Goal: Task Accomplishment & Management: Complete application form

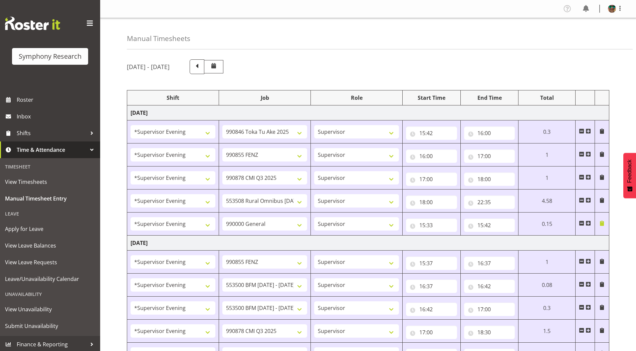
select select "4583"
select select "9426"
select select "4583"
select select "9636"
select select "4583"
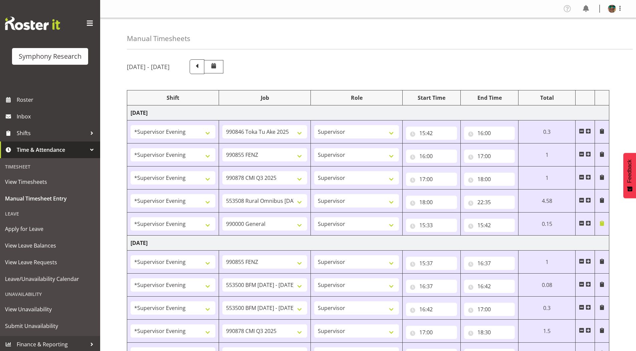
select select "10239"
select select "4583"
select select "10536"
select select "4583"
select select "743"
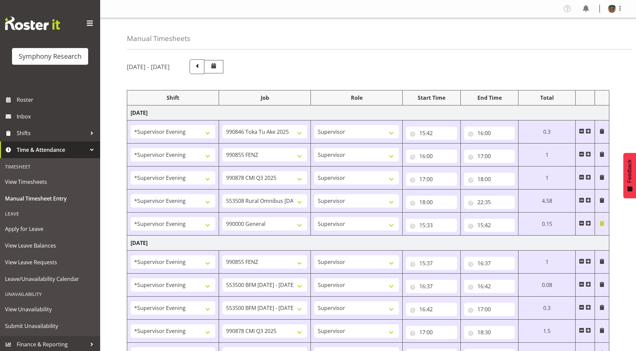
select select "4583"
select select "9636"
select select "4583"
select select "10242"
select select "4583"
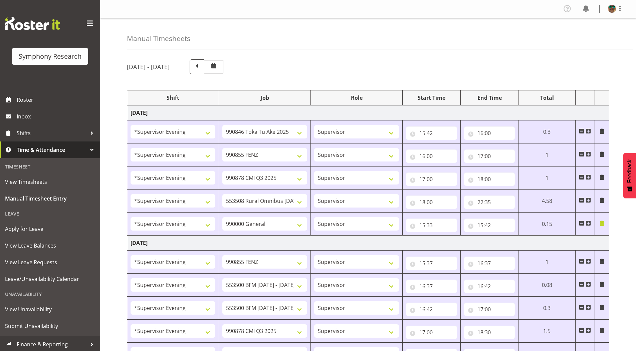
select select "10242"
select select "4583"
select select "10239"
select select "4583"
select select "10536"
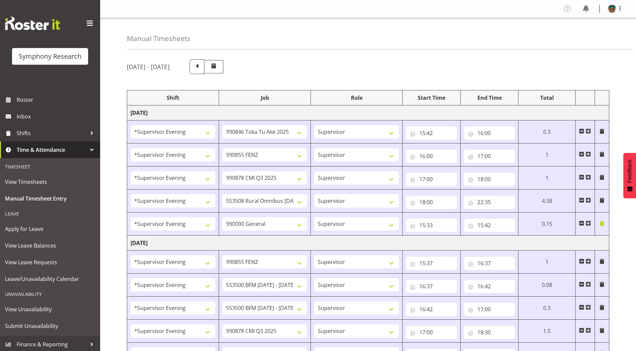
select select "4583"
select select "9426"
select select "4583"
select select "10242"
select select "4583"
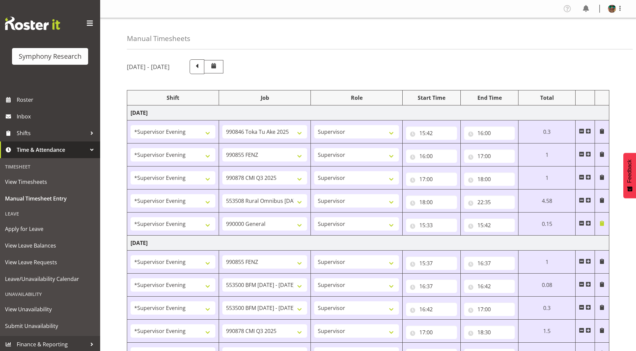
select select "9426"
select select "4583"
select select "10549"
select select "4583"
select select "9636"
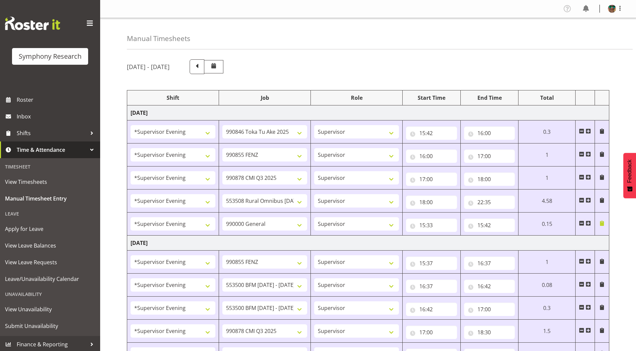
select select "4583"
select select "10239"
select select "4583"
select select "10536"
select select "4583"
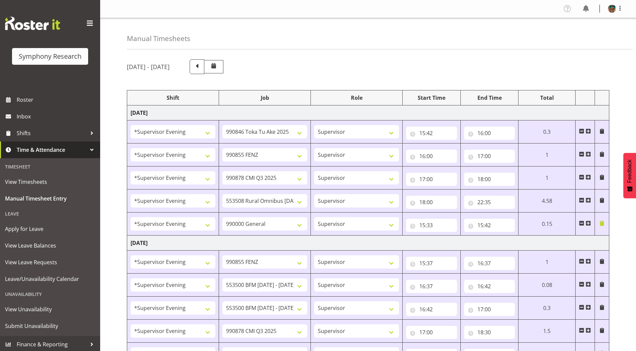
select select "743"
select select "4583"
select select "9426"
select select "4583"
select select "9636"
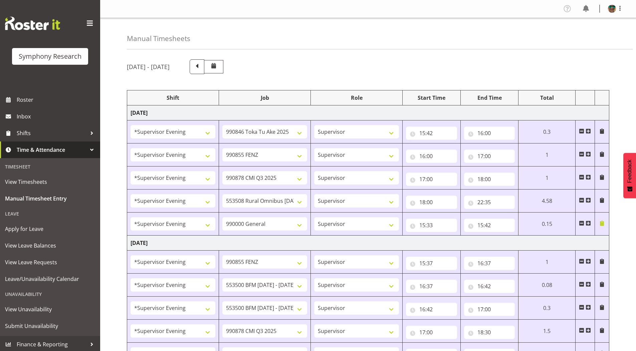
select select "4583"
select select "10549"
select select "4583"
select select "10536"
select select "4583"
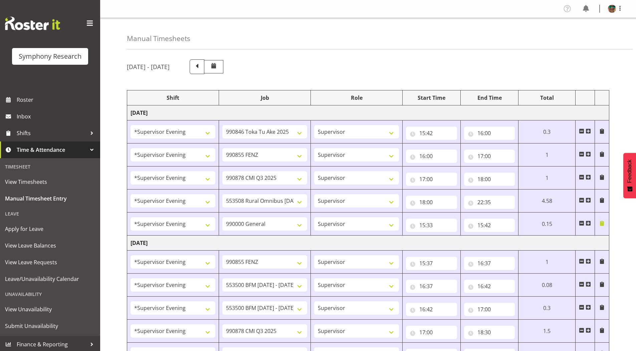
select select "10242"
select select "4583"
select select "10242"
select select "4583"
select select "9426"
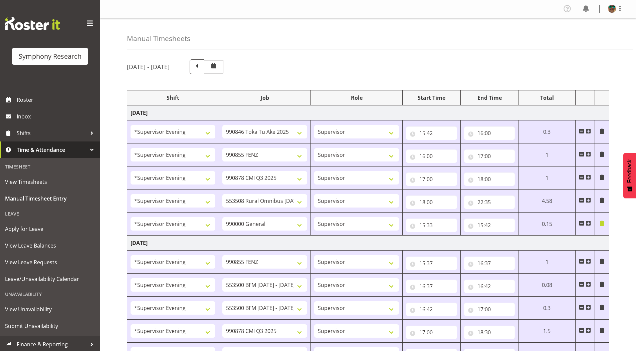
select select "4583"
select select "10549"
select select "4583"
select select "9636"
select select "4583"
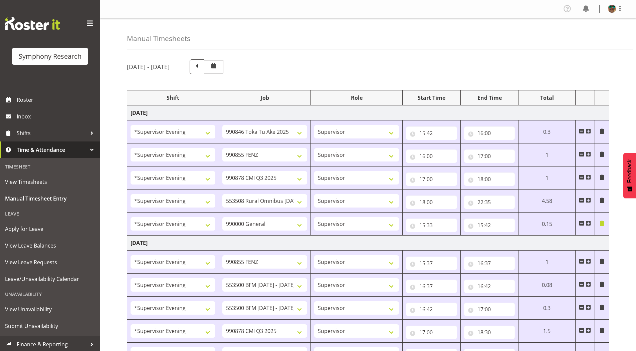
select select "10536"
select select "19170"
select select "9426"
select select "19170"
select select "10549"
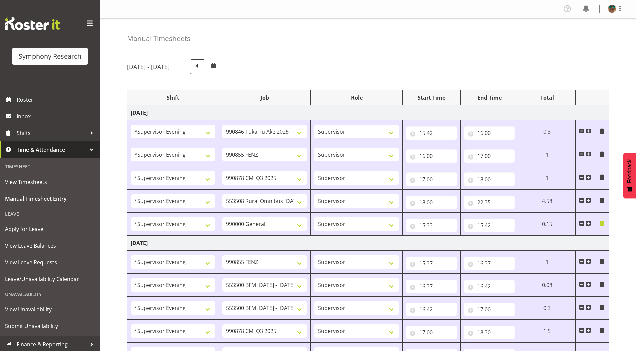
select select "19170"
select select "10242"
select select "19170"
select select "10242"
select select "19170"
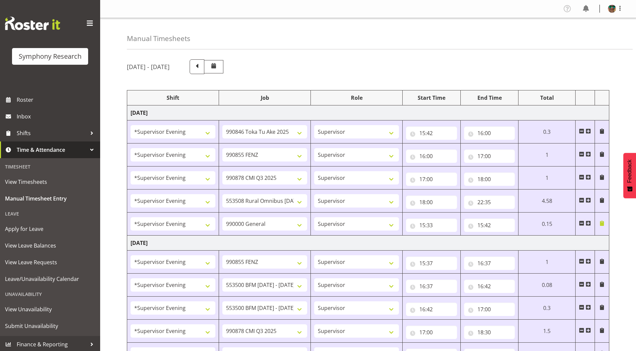
select select "9636"
select select "19170"
select select "7759"
select select "19170"
select select "10527"
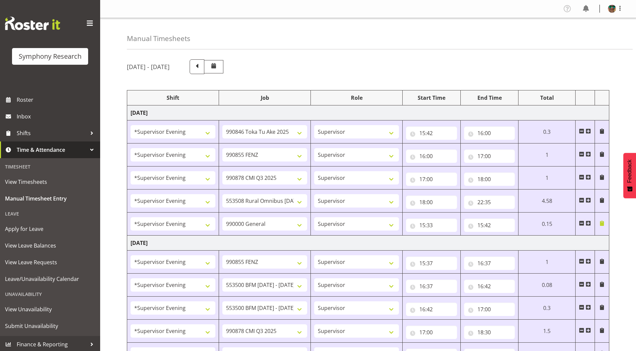
select select "19170"
select select "9636"
select select "19170"
select select "10549"
select select "19170"
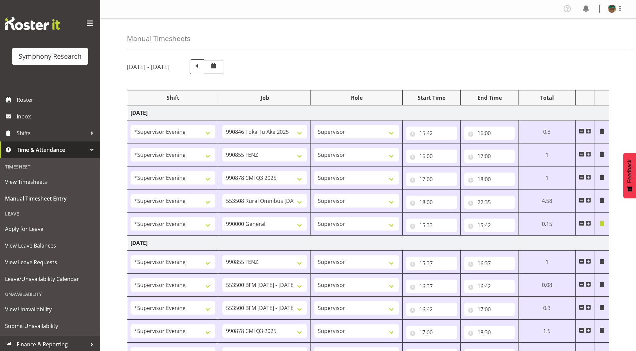
select select "9426"
select select "19170"
select select "10242"
select select "19170"
select select "10242"
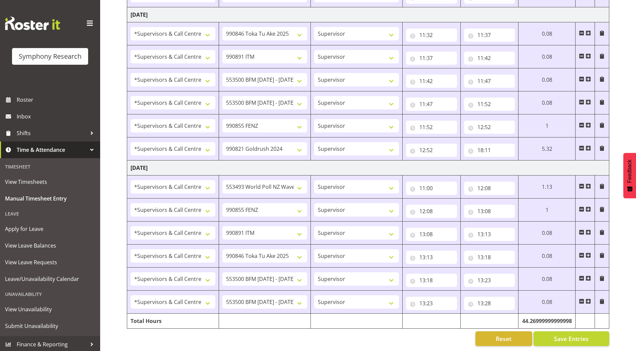
scroll to position [823, 0]
click at [590, 299] on span at bounding box center [588, 301] width 5 height 5
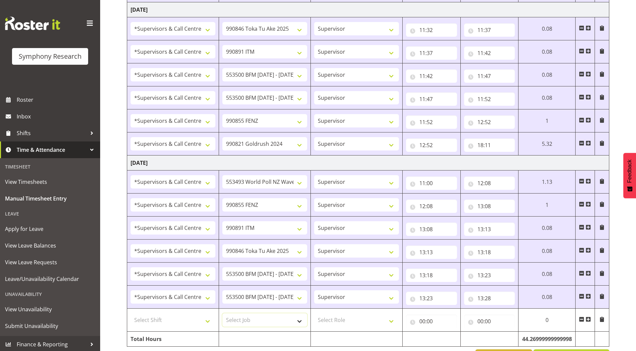
click at [251, 320] on select "Select Job 550060 IF Admin 553492 World Poll Aus Wave 2 Main 2025 553493 World …" at bounding box center [264, 320] width 85 height 13
click at [222, 314] on select "Select Job 550060 IF Admin 553492 World Poll Aus Wave 2 Main 2025 553493 World …" at bounding box center [264, 320] width 85 height 13
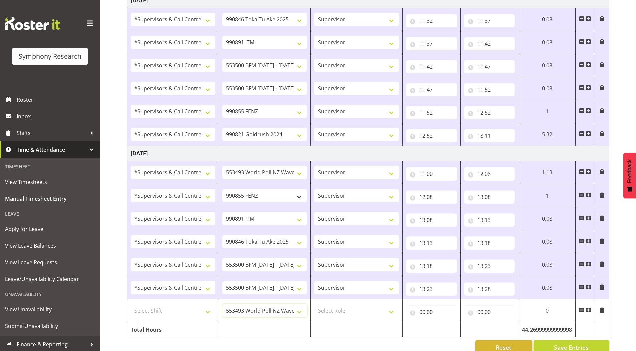
scroll to position [847, 0]
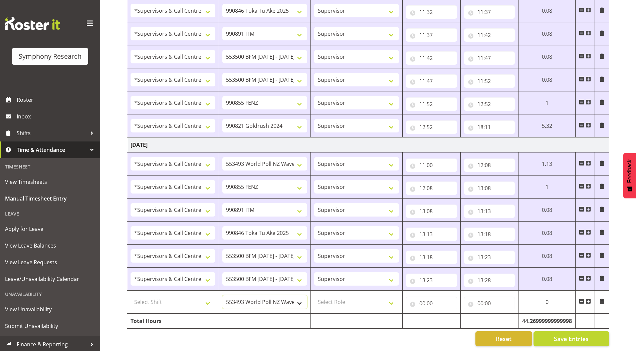
click at [298, 298] on select "550060 IF Admin 553492 World Poll Aus Wave 2 Main 2025 553493 World Poll NZ Wav…" at bounding box center [264, 302] width 85 height 13
select select "7759"
click at [222, 296] on select "550060 IF Admin 553492 World Poll Aus Wave 2 Main 2025 553493 World Poll NZ Wav…" at bounding box center [264, 302] width 85 height 13
click at [421, 298] on input "00:00" at bounding box center [431, 303] width 51 height 13
click at [449, 314] on select "00 01 02 03 04 05 06 07 08 09 10 11 12 13 14 15 16 17 18 19 20 21 22 23" at bounding box center [451, 320] width 15 height 13
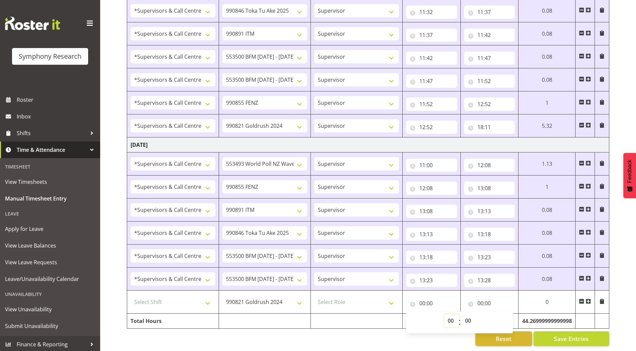
select select "13"
click at [444, 314] on select "00 01 02 03 04 05 06 07 08 09 10 11 12 13 14 15 16 17 18 19 20 21 22 23" at bounding box center [451, 320] width 15 height 13
type input "13:00"
drag, startPoint x: 467, startPoint y: 316, endPoint x: 467, endPoint y: 311, distance: 5.0
click at [467, 316] on select "00 01 02 03 04 05 06 07 08 09 10 11 12 13 14 15 16 17 18 19 20 21 22 23 24 25 2…" at bounding box center [468, 320] width 15 height 13
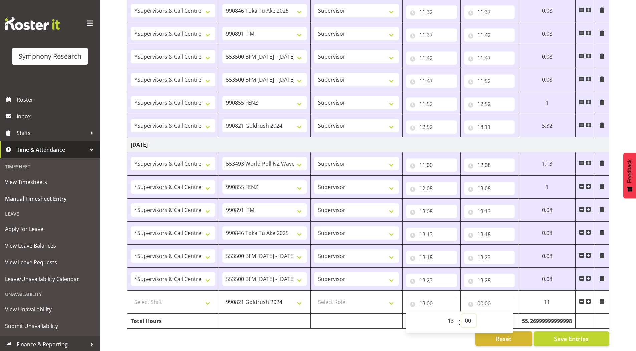
select select "28"
click at [461, 314] on select "00 01 02 03 04 05 06 07 08 09 10 11 12 13 14 15 16 17 18 19 20 21 22 23 24 25 2…" at bounding box center [468, 320] width 15 height 13
type input "13:28"
drag, startPoint x: 480, startPoint y: 299, endPoint x: 491, endPoint y: 306, distance: 13.4
click at [480, 299] on input "00:00" at bounding box center [489, 303] width 51 height 13
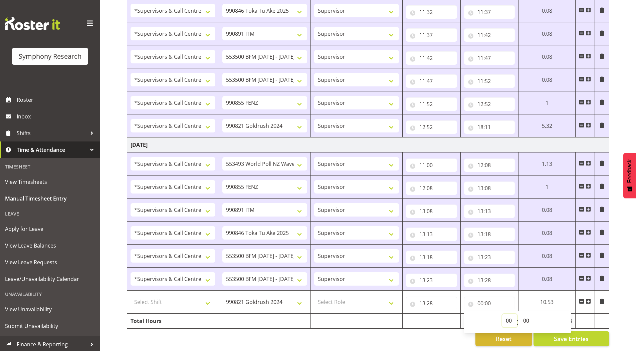
drag, startPoint x: 509, startPoint y: 316, endPoint x: 506, endPoint y: 313, distance: 3.5
click at [509, 316] on select "00 01 02 03 04 05 06 07 08 09 10 11 12 13 14 15 16 17 18 19 20 21 22 23" at bounding box center [509, 320] width 15 height 13
select select "13"
click at [502, 314] on select "00 01 02 03 04 05 06 07 08 09 10 11 12 13 14 15 16 17 18 19 20 21 22 23" at bounding box center [509, 320] width 15 height 13
type input "13:00"
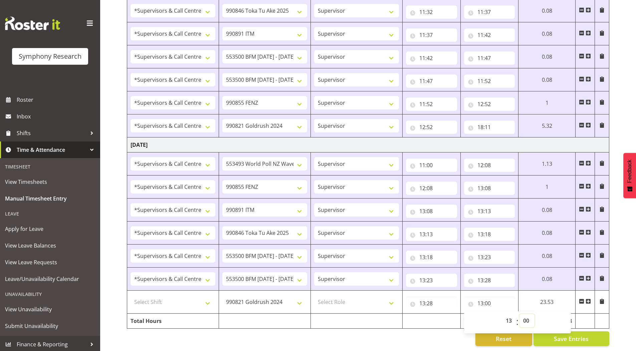
drag, startPoint x: 527, startPoint y: 316, endPoint x: 538, endPoint y: 213, distance: 103.5
click at [527, 315] on select "00 01 02 03 04 05 06 07 08 09 10 11 12 13 14 15 16 17 18 19 20 21 22 23 24 25 2…" at bounding box center [527, 320] width 15 height 13
select select "58"
click at [520, 314] on select "00 01 02 03 04 05 06 07 08 09 10 11 12 13 14 15 16 17 18 19 20 21 22 23 24 25 2…" at bounding box center [527, 320] width 15 height 13
type input "13:58"
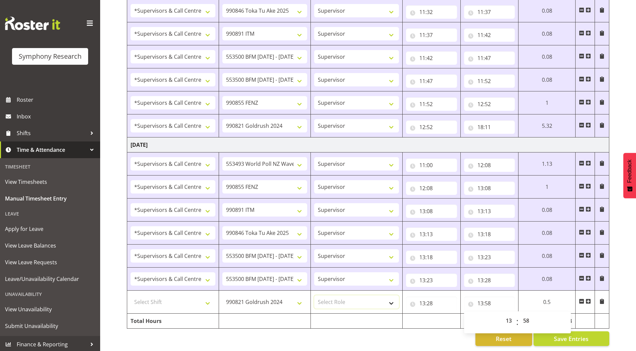
click at [334, 296] on select "Select Role Supervisor Briefing Interviewing" at bounding box center [356, 302] width 85 height 13
select select "45"
click at [314, 296] on select "Select Role Supervisor Briefing Interviewing" at bounding box center [356, 302] width 85 height 13
drag, startPoint x: 163, startPoint y: 297, endPoint x: 163, endPoint y: 292, distance: 5.0
click at [163, 297] on select "Select Shift !!Weekend Residential (Roster IT Shift Label) *Business 9/10am ~ 4…" at bounding box center [173, 302] width 85 height 13
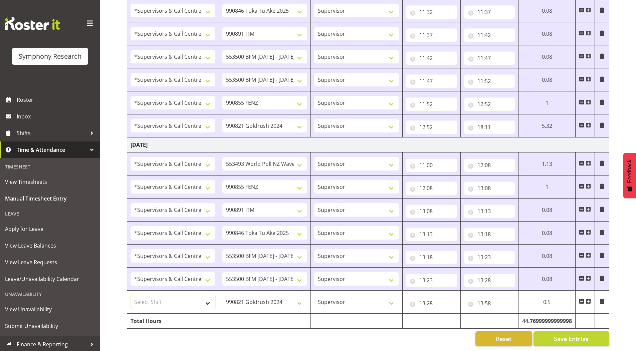
select select "19170"
click at [131, 296] on select "Select Shift !!Weekend Residential (Roster IT Shift Label) *Business 9/10am ~ 4…" at bounding box center [173, 302] width 85 height 13
drag, startPoint x: 588, startPoint y: 298, endPoint x: 341, endPoint y: 304, distance: 247.2
click at [588, 299] on span at bounding box center [588, 301] width 5 height 5
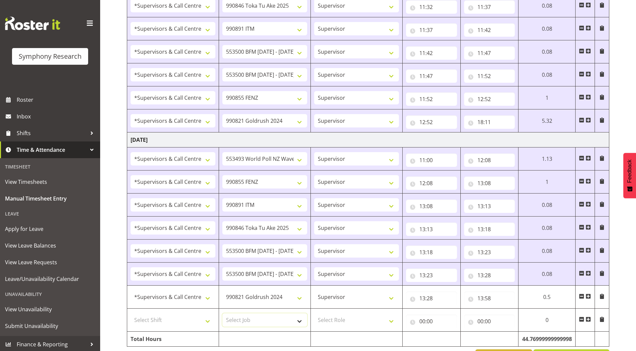
click at [252, 318] on select "Select Job 550060 IF Admin 553492 World Poll Aus Wave 2 Main 2025 553493 World …" at bounding box center [264, 320] width 85 height 13
select select "10527"
click at [222, 314] on select "Select Job 550060 IF Admin 553492 World Poll Aus Wave 2 Main 2025 553493 World …" at bounding box center [264, 320] width 85 height 13
click at [336, 318] on select "Select Role Supervisor Briefing Interviewing" at bounding box center [356, 320] width 85 height 13
select select "45"
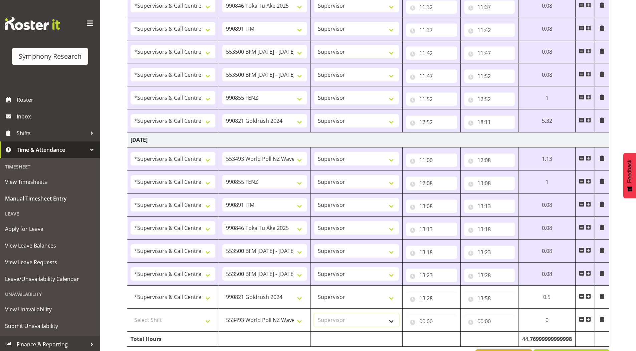
click at [314, 314] on select "Select Role Supervisor Briefing Interviewing" at bounding box center [356, 320] width 85 height 13
click at [135, 317] on select "Select Shift !!Weekend Residential (Roster IT Shift Label) *Business 9/10am ~ 4…" at bounding box center [173, 320] width 85 height 13
select select "19170"
click at [131, 314] on select "Select Shift !!Weekend Residential (Roster IT Shift Label) *Business 9/10am ~ 4…" at bounding box center [173, 320] width 85 height 13
click at [422, 323] on input "00:00" at bounding box center [431, 321] width 51 height 13
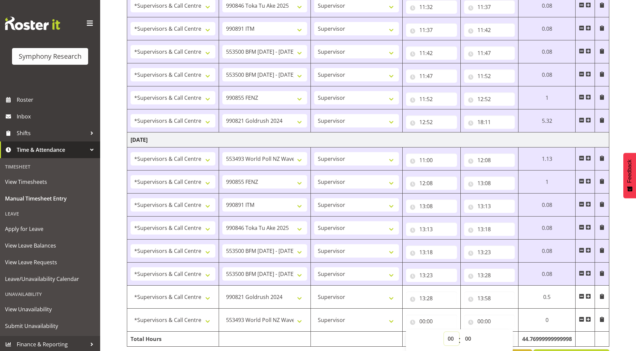
click at [447, 339] on select "00 01 02 03 04 05 06 07 08 09 10 11 12 13 14 15 16 17 18 19 20 21 22 23" at bounding box center [451, 338] width 15 height 13
select select "13"
click at [444, 332] on select "00 01 02 03 04 05 06 07 08 09 10 11 12 13 14 15 16 17 18 19 20 21 22 23" at bounding box center [451, 338] width 15 height 13
type input "13:00"
click at [468, 340] on select "00 01 02 03 04 05 06 07 08 09 10 11 12 13 14 15 16 17 18 19 20 21 22 23 24 25 2…" at bounding box center [468, 338] width 15 height 13
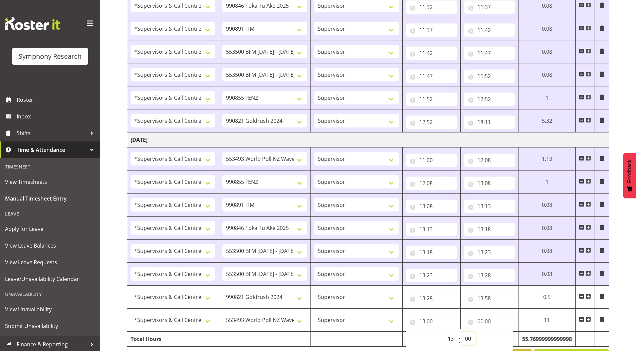
select select "58"
click at [461, 332] on select "00 01 02 03 04 05 06 07 08 09 10 11 12 13 14 15 16 17 18 19 20 21 22 23 24 25 2…" at bounding box center [468, 338] width 15 height 13
type input "13:58"
click at [480, 324] on input "00:00" at bounding box center [489, 321] width 51 height 13
drag, startPoint x: 507, startPoint y: 338, endPoint x: 494, endPoint y: 268, distance: 71.3
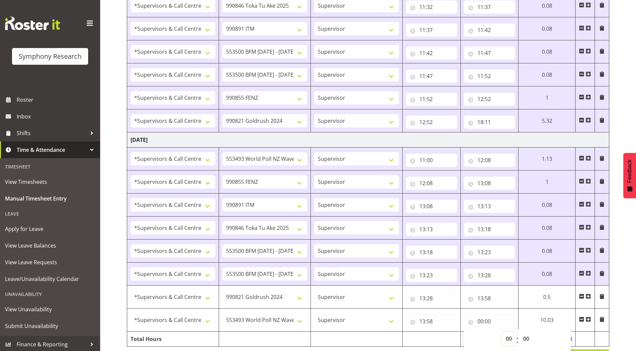
click at [507, 338] on select "00 01 02 03 04 05 06 07 08 09 10 11 12 13 14 15 16 17 18 19 20 21 22 23" at bounding box center [509, 338] width 15 height 13
select select "14"
click at [502, 332] on select "00 01 02 03 04 05 06 07 08 09 10 11 12 13 14 15 16 17 18 19 20 21 22 23" at bounding box center [509, 338] width 15 height 13
type input "14:00"
click at [526, 339] on select "00 01 02 03 04 05 06 07 08 09 10 11 12 13 14 15 16 17 18 19 20 21 22 23 24 25 2…" at bounding box center [527, 338] width 15 height 13
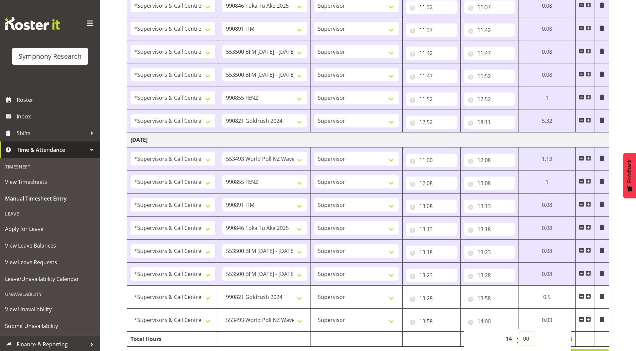
select select "58"
click at [520, 332] on select "00 01 02 03 04 05 06 07 08 09 10 11 12 13 14 15 16 17 18 19 20 21 22 23 24 25 2…" at bounding box center [527, 338] width 15 height 13
type input "14:58"
click at [590, 317] on span at bounding box center [588, 319] width 5 height 5
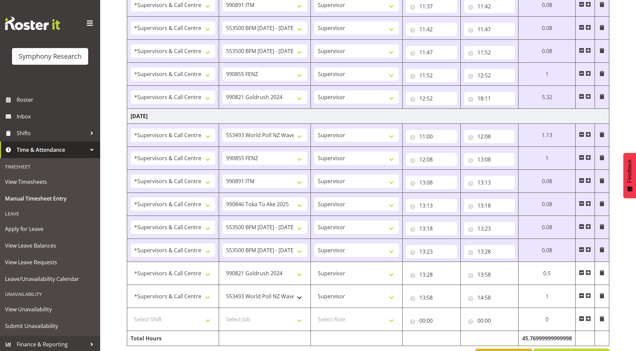
scroll to position [893, 0]
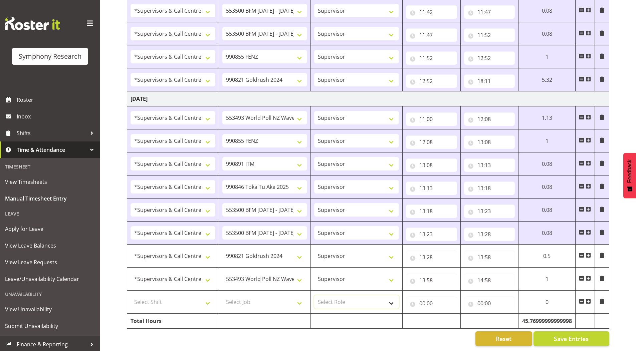
click at [319, 296] on select "Select Role Supervisor Briefing Interviewing" at bounding box center [356, 302] width 85 height 13
select select "45"
click at [314, 296] on select "Select Role Supervisor Briefing Interviewing" at bounding box center [356, 302] width 85 height 13
drag, startPoint x: 258, startPoint y: 296, endPoint x: 253, endPoint y: 295, distance: 5.4
click at [258, 296] on select "Select Job 550060 IF Admin 553492 World Poll Aus Wave 2 Main 2025 553493 World …" at bounding box center [264, 302] width 85 height 13
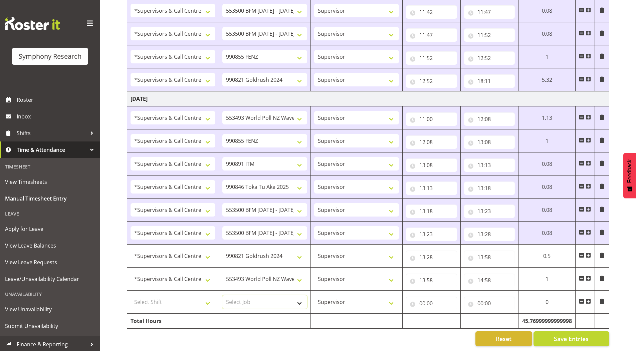
select select "10499"
click at [222, 296] on select "Select Job 550060 IF Admin 553492 World Poll Aus Wave 2 Main 2025 553493 World …" at bounding box center [264, 302] width 85 height 13
click at [169, 296] on select "Select Shift !!Weekend Residential (Roster IT Shift Label) *Business 9/10am ~ 4…" at bounding box center [173, 302] width 85 height 13
select select "19170"
click at [131, 296] on select "Select Shift !!Weekend Residential (Roster IT Shift Label) *Business 9/10am ~ 4…" at bounding box center [173, 302] width 85 height 13
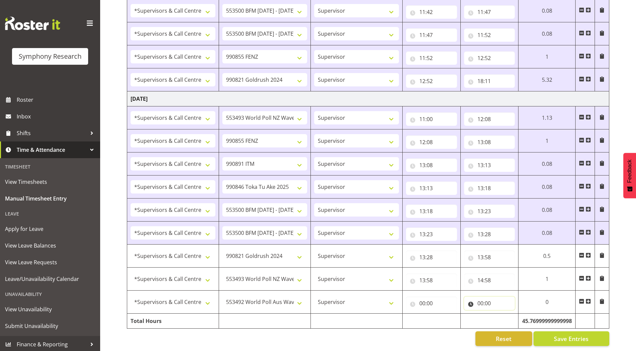
click at [479, 298] on input "00:00" at bounding box center [489, 303] width 51 height 13
click at [507, 318] on select "00 01 02 03 04 05 06 07 08 09 10 11 12 13 14 15 16 17 18 19 20 21 22 23" at bounding box center [509, 320] width 15 height 13
select select "19"
click at [502, 314] on select "00 01 02 03 04 05 06 07 08 09 10 11 12 13 14 15 16 17 18 19 20 21 22 23" at bounding box center [509, 320] width 15 height 13
type input "19:00"
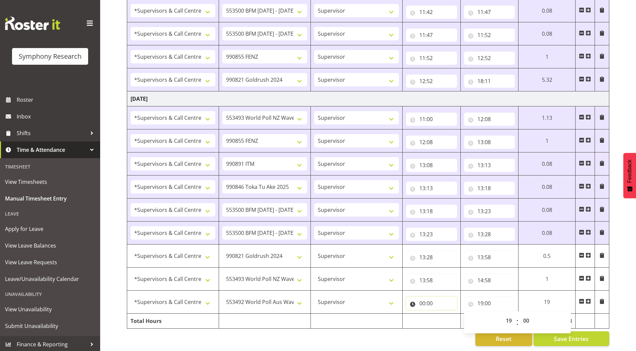
click at [421, 299] on input "00:00" at bounding box center [431, 303] width 51 height 13
click at [445, 316] on select "00 01 02 03 04 05 06 07 08 09 10 11 12 13 14 15 16 17 18 19 20 21 22 23" at bounding box center [451, 320] width 15 height 13
select select "14"
click at [444, 314] on select "00 01 02 03 04 05 06 07 08 09 10 11 12 13 14 15 16 17 18 19 20 21 22 23" at bounding box center [451, 320] width 15 height 13
type input "14:00"
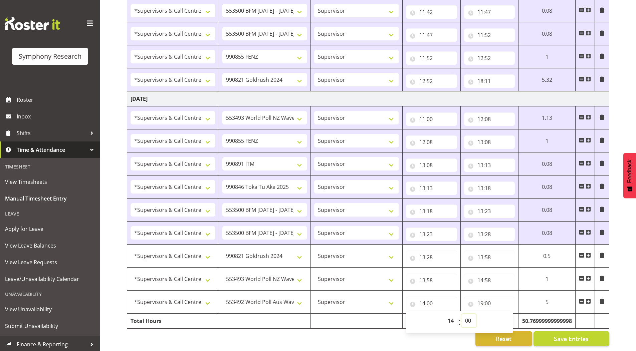
drag, startPoint x: 468, startPoint y: 316, endPoint x: 478, endPoint y: 214, distance: 102.3
click at [468, 316] on select "00 01 02 03 04 05 06 07 08 09 10 11 12 13 14 15 16 17 18 19 20 21 22 23 24 25 2…" at bounding box center [468, 320] width 15 height 13
select select "58"
click at [461, 314] on select "00 01 02 03 04 05 06 07 08 09 10 11 12 13 14 15 16 17 18 19 20 21 22 23 24 25 2…" at bounding box center [468, 320] width 15 height 13
type input "14:58"
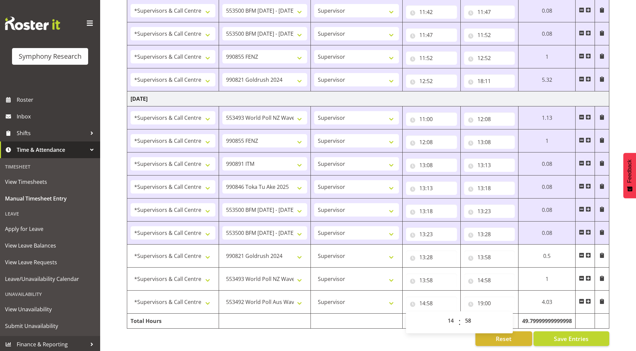
click at [604, 299] on span at bounding box center [601, 301] width 5 height 5
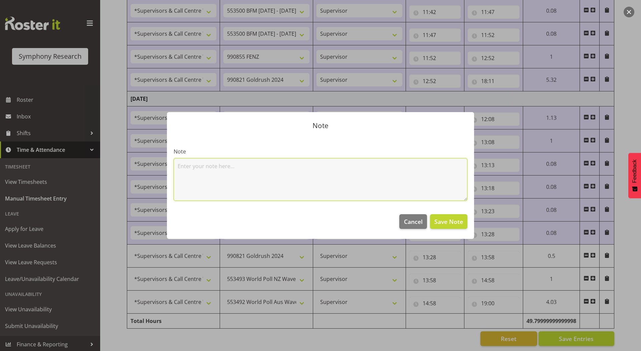
click at [257, 175] on textarea at bounding box center [321, 179] width 294 height 43
click at [194, 167] on textarea "Live listen coaching" at bounding box center [321, 179] width 294 height 43
type textarea "Live & listen coaching"
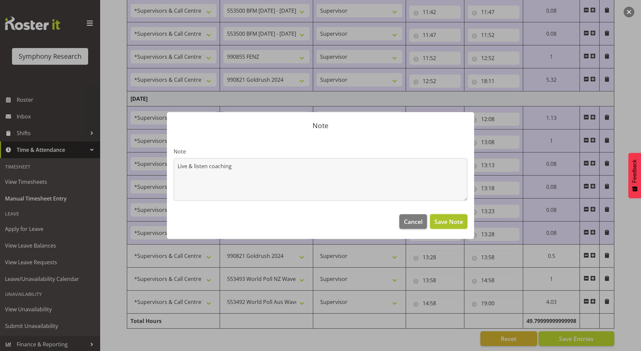
click at [449, 219] on span "Save Note" at bounding box center [448, 221] width 29 height 9
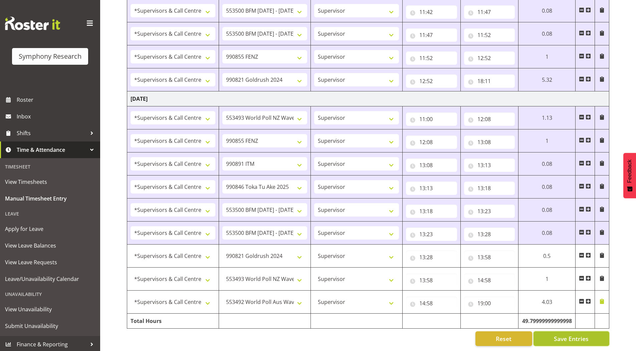
click at [561, 335] on span "Save Entries" at bounding box center [571, 339] width 35 height 9
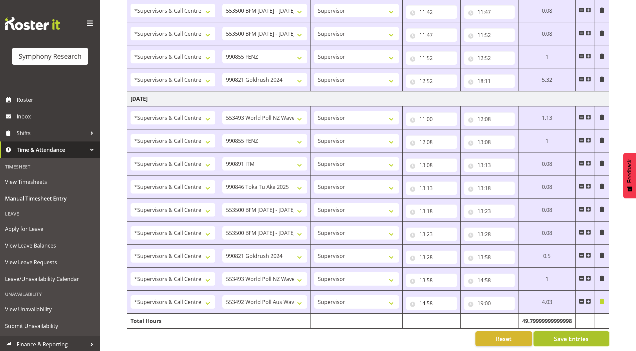
click at [556, 337] on span "Save Entries" at bounding box center [571, 339] width 35 height 9
click at [603, 276] on span at bounding box center [601, 278] width 5 height 5
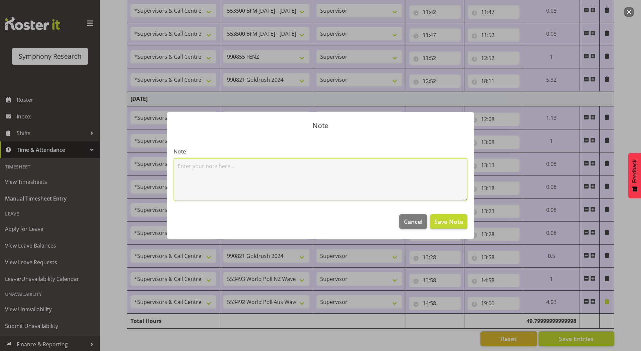
click at [243, 190] on textarea at bounding box center [321, 179] width 294 height 43
type textarea "Live listen coaching"
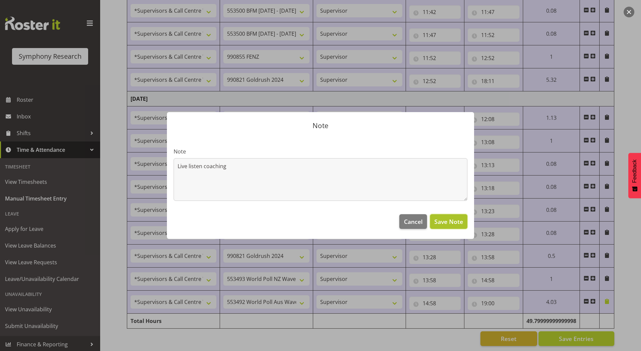
click at [438, 219] on span "Save Note" at bounding box center [448, 221] width 29 height 9
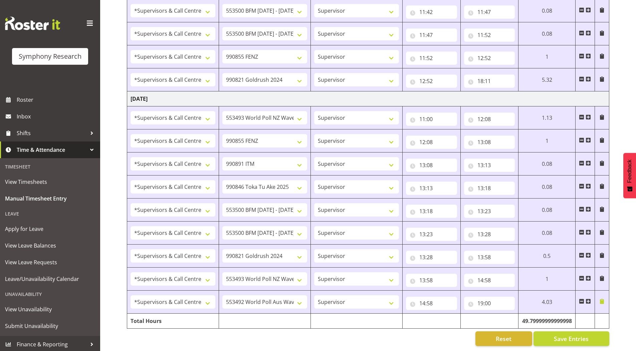
click at [602, 253] on span at bounding box center [601, 255] width 5 height 5
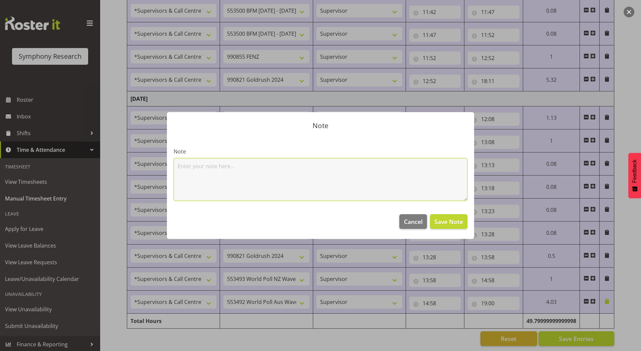
click at [243, 177] on textarea at bounding box center [321, 179] width 294 height 43
type textarea "Saved notes in folder"
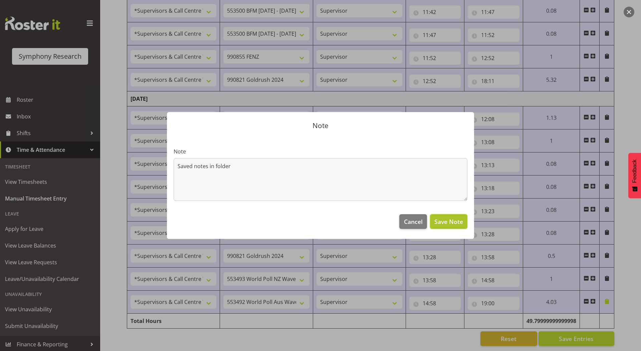
click at [439, 222] on span "Save Note" at bounding box center [448, 221] width 29 height 9
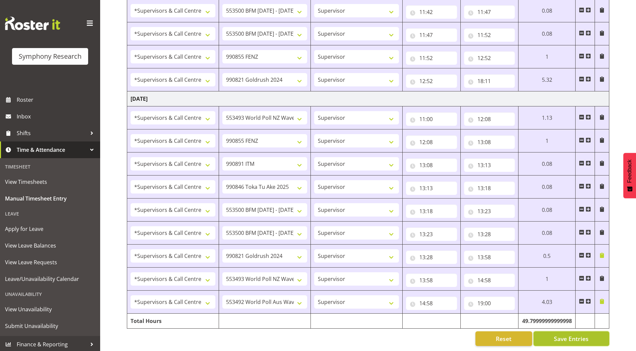
click at [547, 333] on button "Save Entries" at bounding box center [572, 339] width 76 height 15
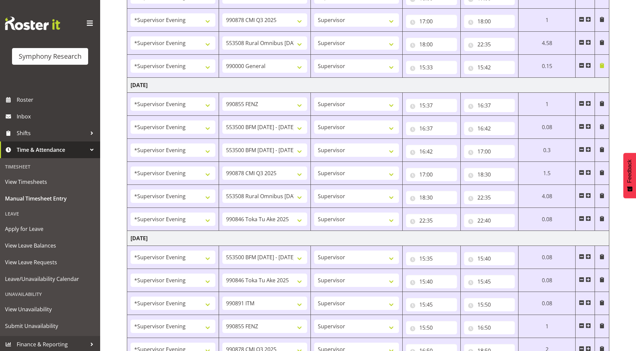
scroll to position [0, 0]
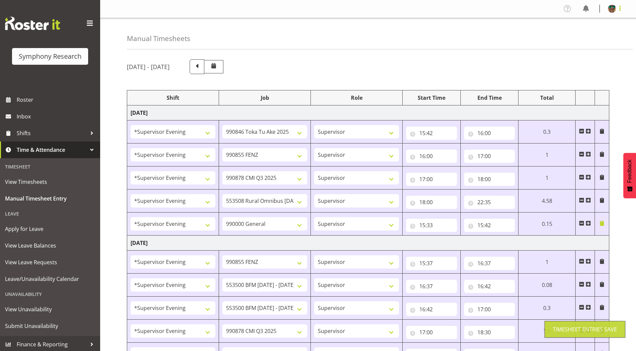
click at [621, 8] on span at bounding box center [620, 8] width 8 height 8
click at [583, 38] on link "Log Out" at bounding box center [592, 35] width 64 height 12
